Goal: Navigation & Orientation: Find specific page/section

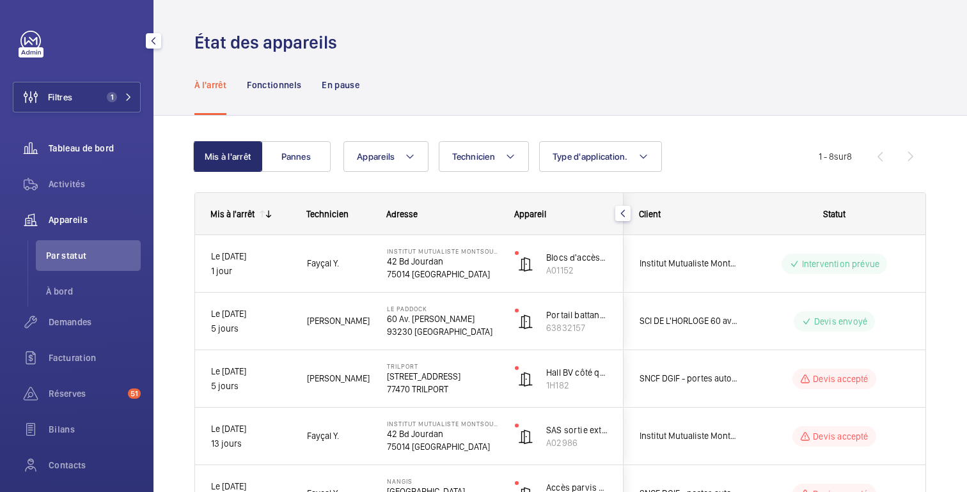
click at [81, 153] on span "Tableau de bord" at bounding box center [95, 148] width 92 height 13
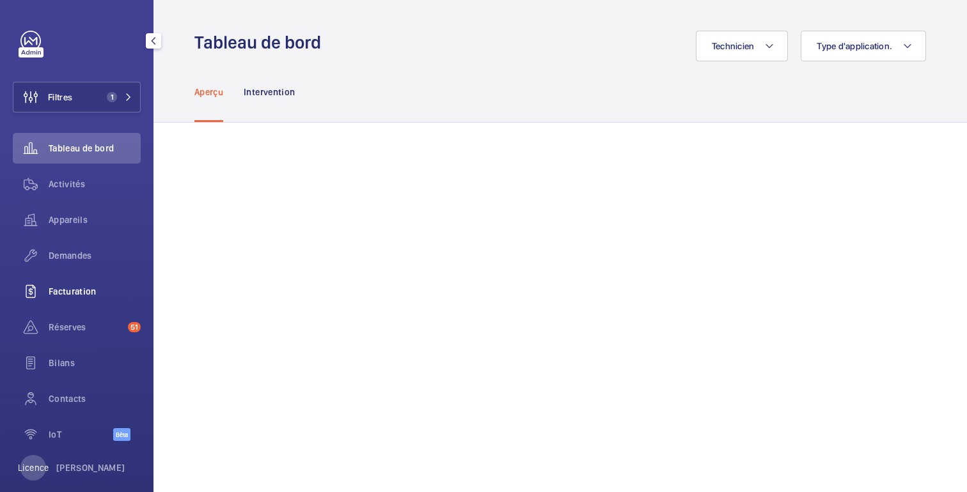
click at [79, 293] on font "Facturation" at bounding box center [73, 291] width 48 height 10
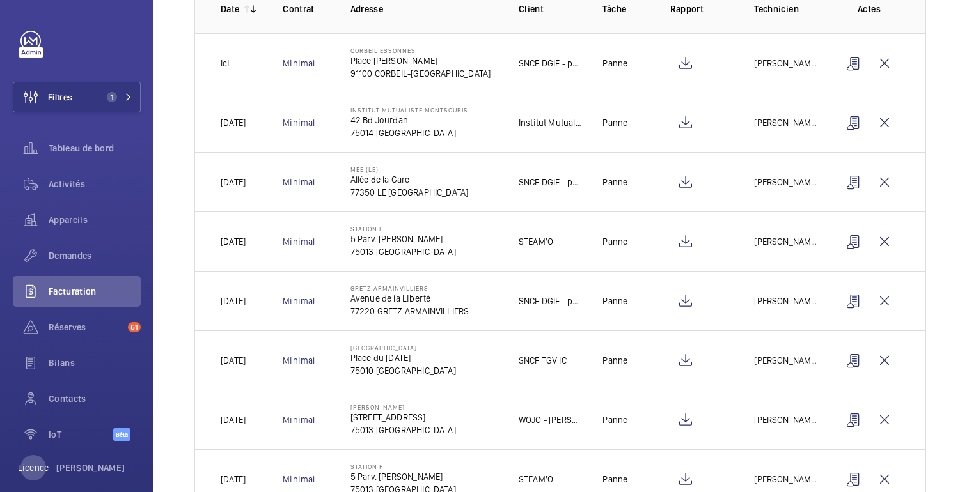
scroll to position [203, 0]
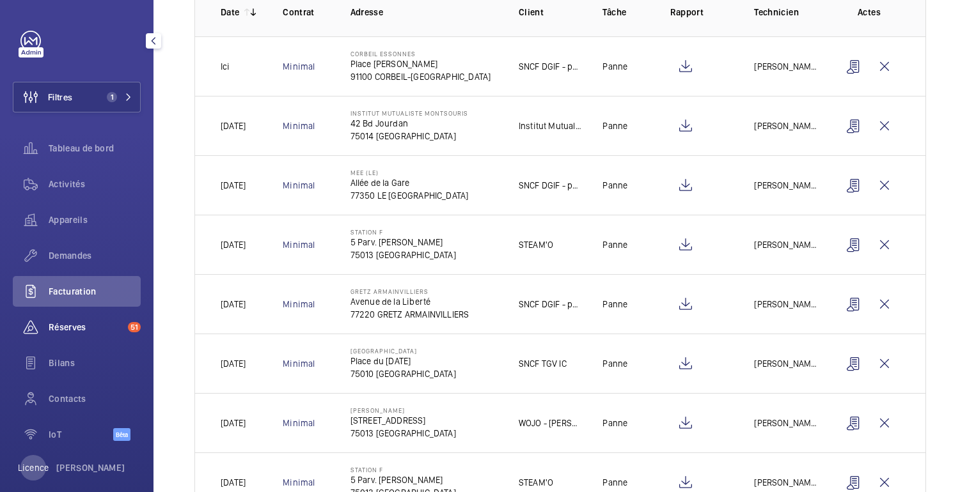
click at [88, 328] on span "Réserves" at bounding box center [86, 327] width 74 height 13
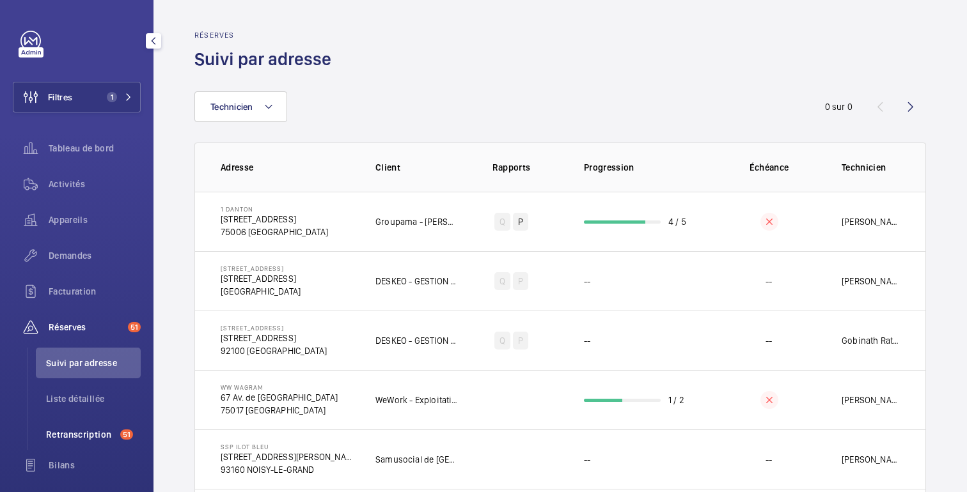
click at [68, 437] on font "Retranscription" at bounding box center [78, 435] width 65 height 10
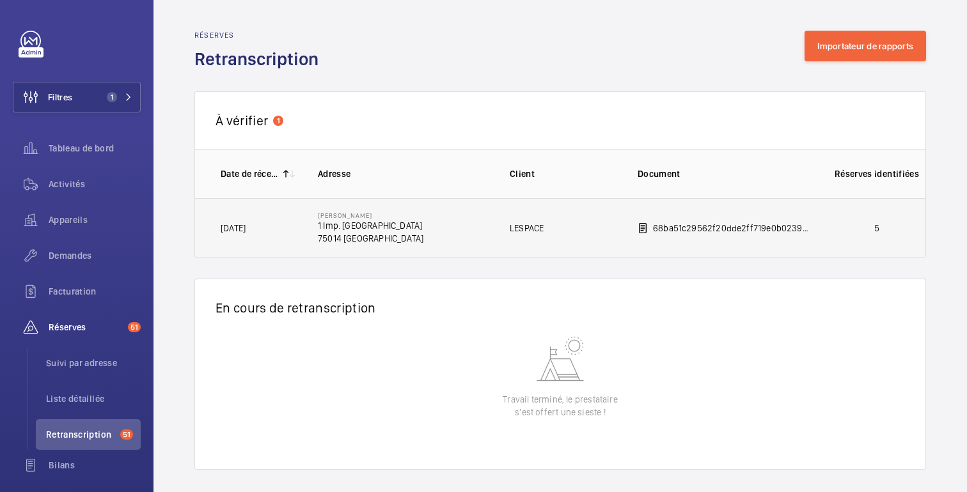
click at [844, 218] on td "5" at bounding box center [879, 228] width 141 height 60
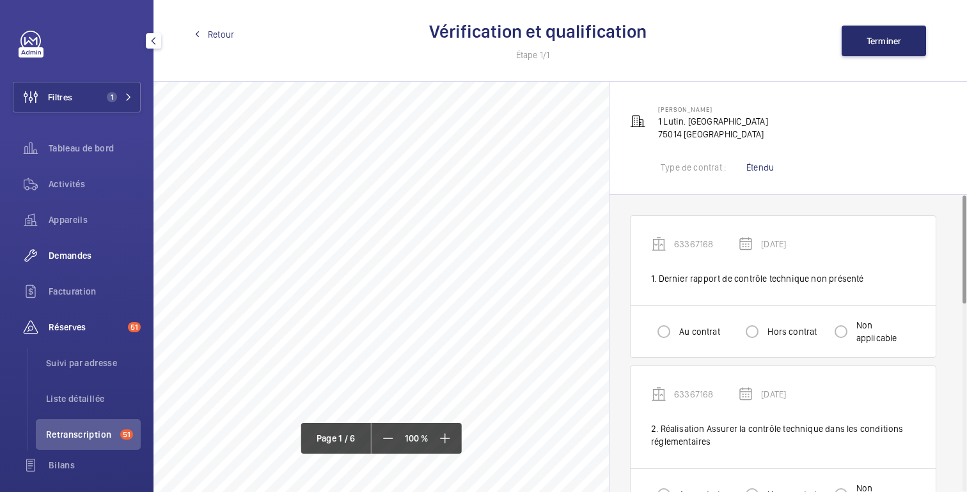
click at [65, 258] on font "Demandes" at bounding box center [70, 256] width 43 height 10
